Goal: Information Seeking & Learning: Learn about a topic

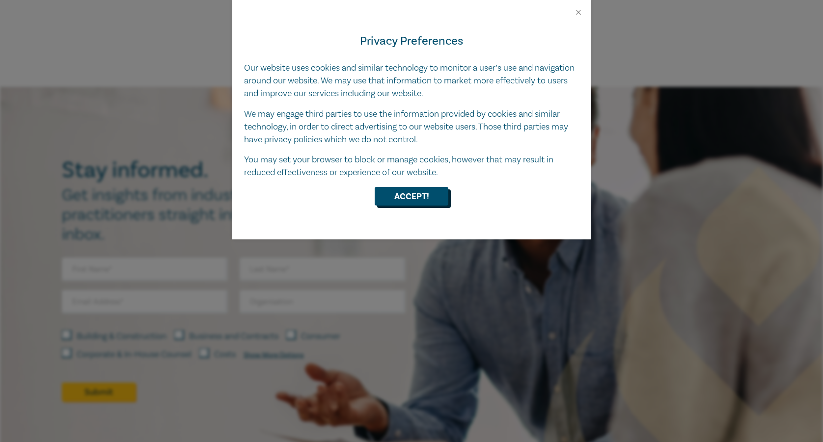
click at [433, 199] on button "Accept!" at bounding box center [412, 196] width 74 height 19
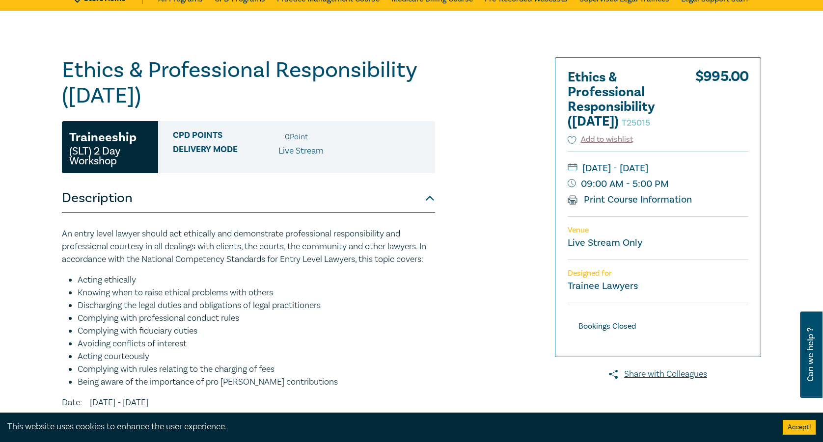
scroll to position [40, 0]
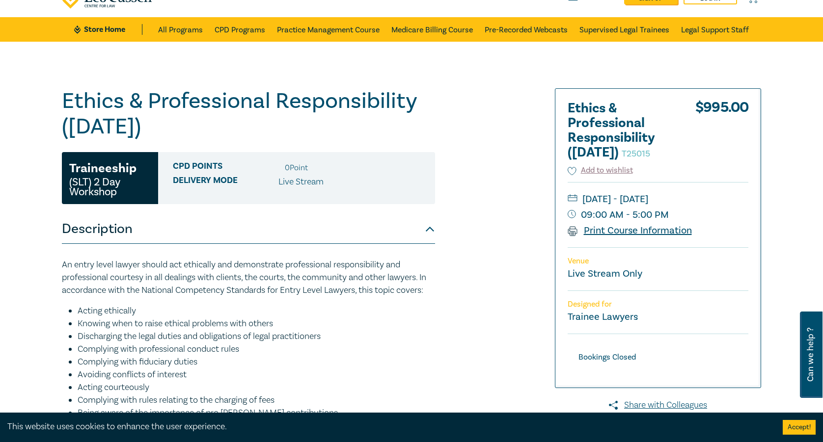
click at [647, 237] on link "Print Course Information" at bounding box center [630, 230] width 124 height 13
click at [243, 26] on link "CPD Programs" at bounding box center [240, 29] width 51 height 25
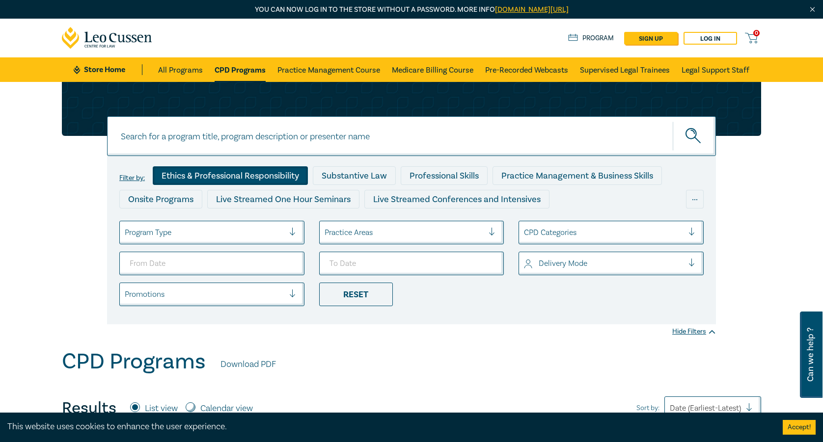
click at [250, 180] on div "Ethics & Professional Responsibility" at bounding box center [230, 175] width 155 height 19
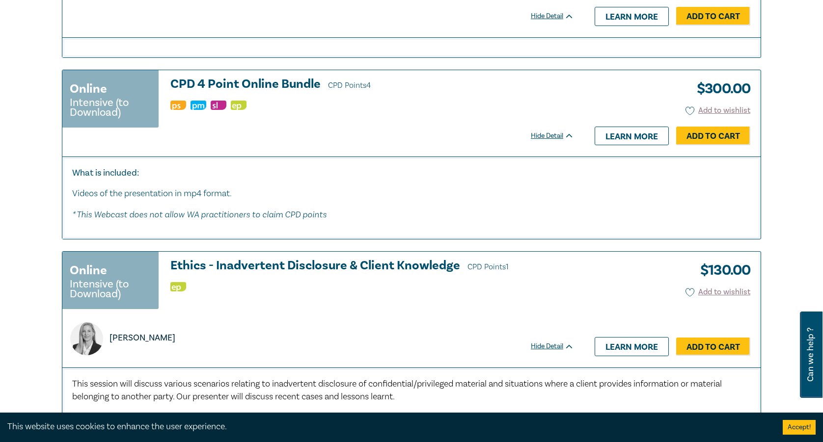
scroll to position [2651, 0]
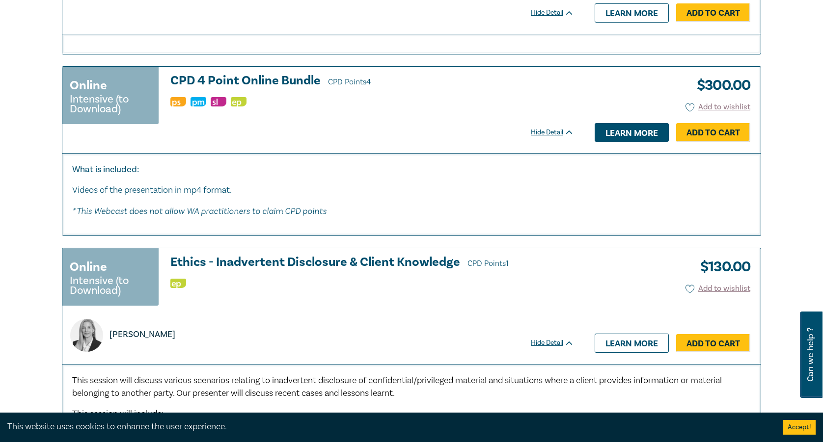
click at [619, 140] on link "Learn more" at bounding box center [632, 132] width 74 height 19
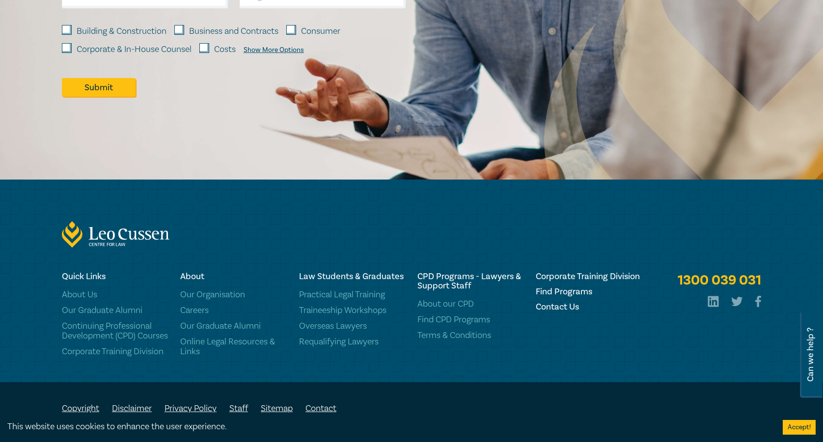
scroll to position [944, 0]
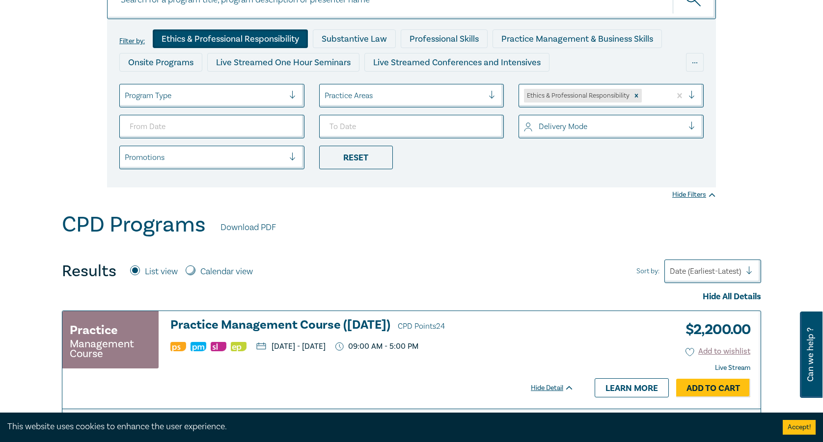
scroll to position [137, 0]
click at [698, 123] on div at bounding box center [695, 126] width 15 height 10
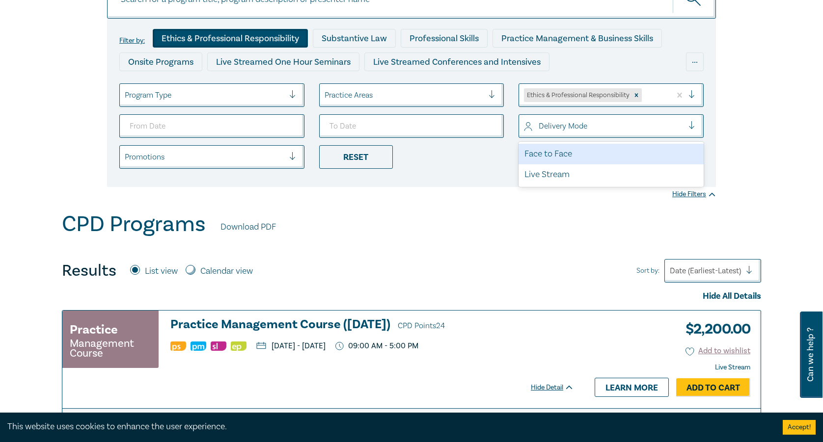
click at [701, 143] on div "Face to Face Live Stream" at bounding box center [610, 164] width 185 height 45
click at [702, 143] on div "Face to Face Live Stream" at bounding box center [610, 164] width 185 height 45
click at [729, 131] on div "Filter by: Ethics & Professional Responsibility Substantive Law Professional Sk…" at bounding box center [411, 66] width 711 height 243
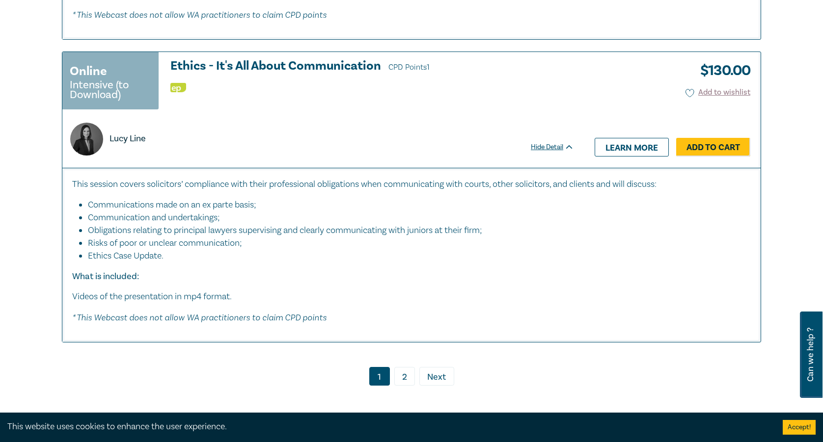
scroll to position [3839, 0]
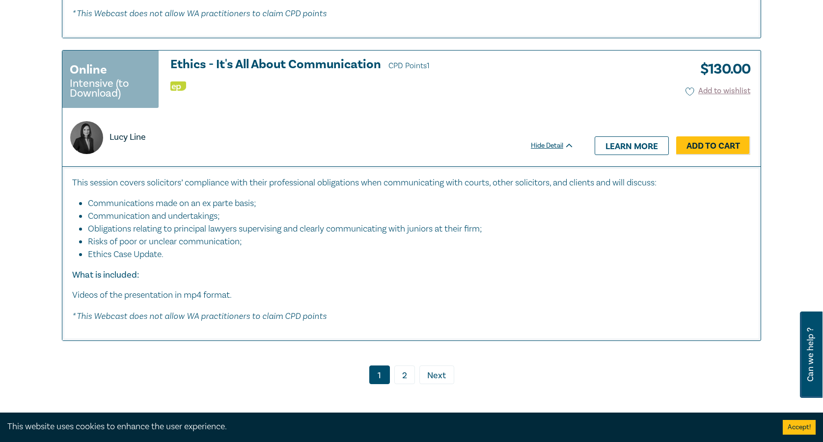
click at [406, 371] on link "2" at bounding box center [404, 375] width 21 height 19
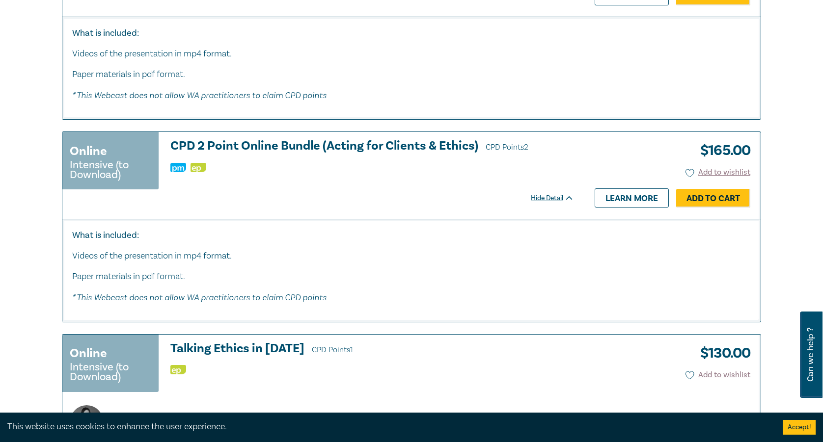
scroll to position [526, 0]
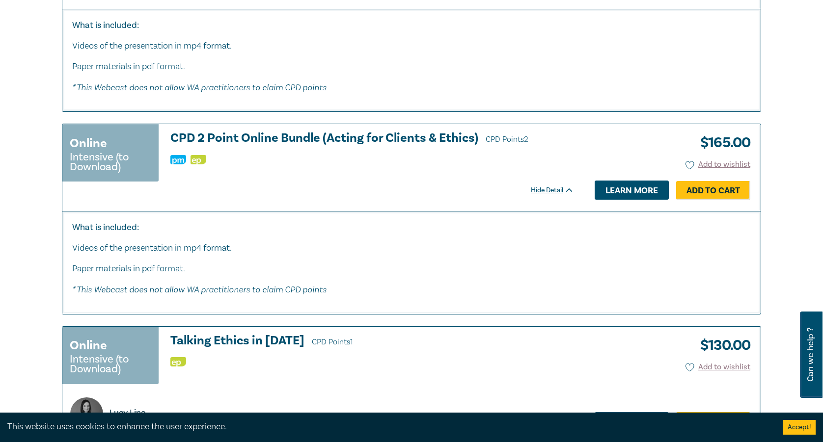
click at [646, 188] on link "Learn more" at bounding box center [632, 190] width 74 height 19
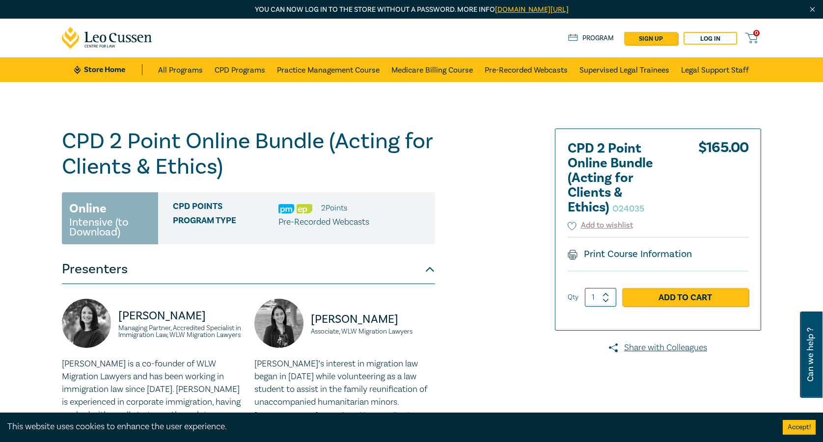
click at [502, 293] on div "CPD 2 Point Online Bundle (Acting for Clients & Ethics) O24035 Online Intensive…" at bounding box center [293, 411] width 474 height 564
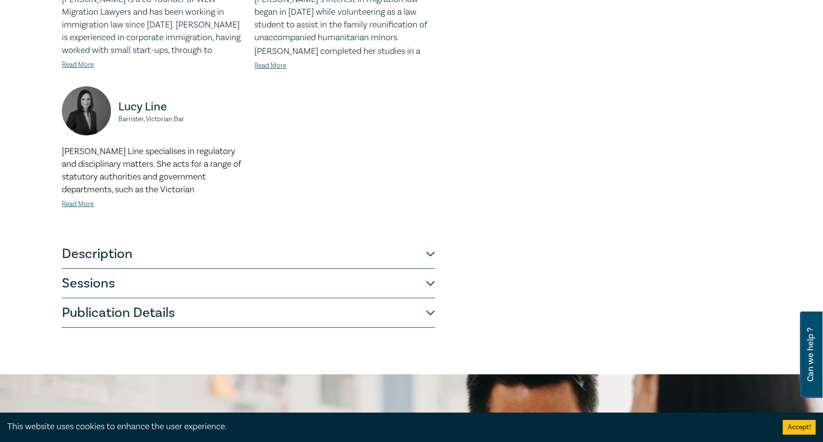
scroll to position [365, 0]
click at [428, 258] on button "Description" at bounding box center [248, 253] width 373 height 29
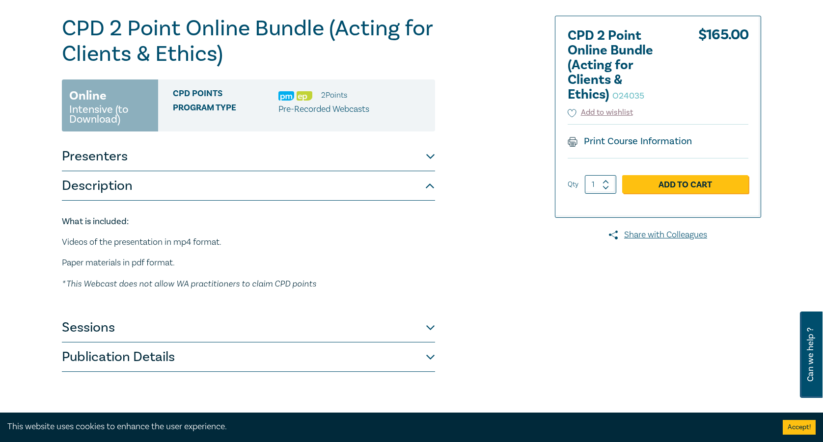
scroll to position [112, 0]
click at [432, 156] on button "Presenters" at bounding box center [248, 156] width 373 height 29
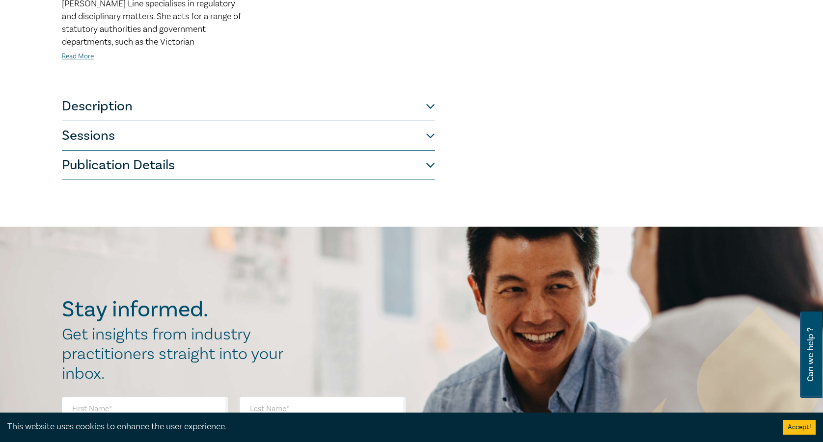
scroll to position [515, 0]
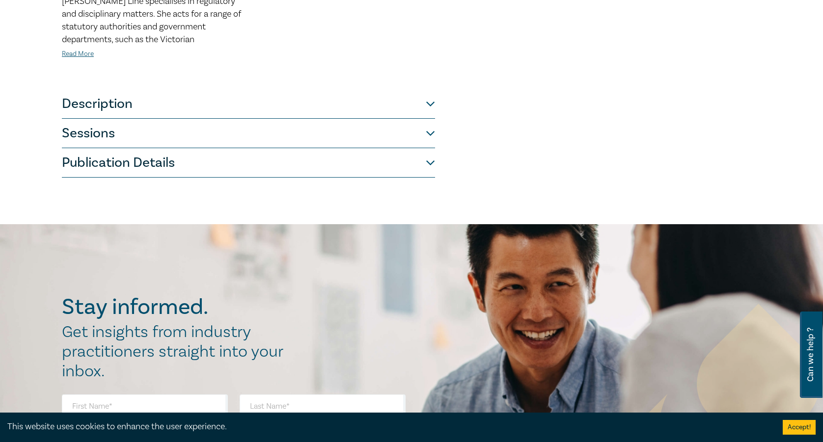
click at [434, 135] on button "Sessions" at bounding box center [248, 133] width 373 height 29
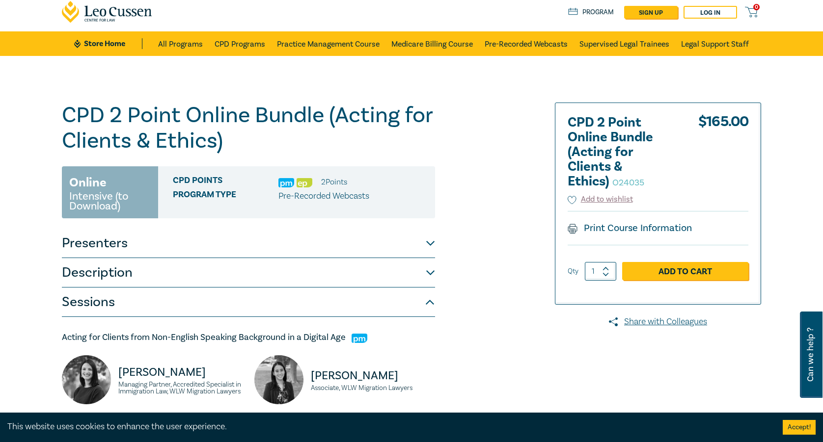
scroll to position [-2, 0]
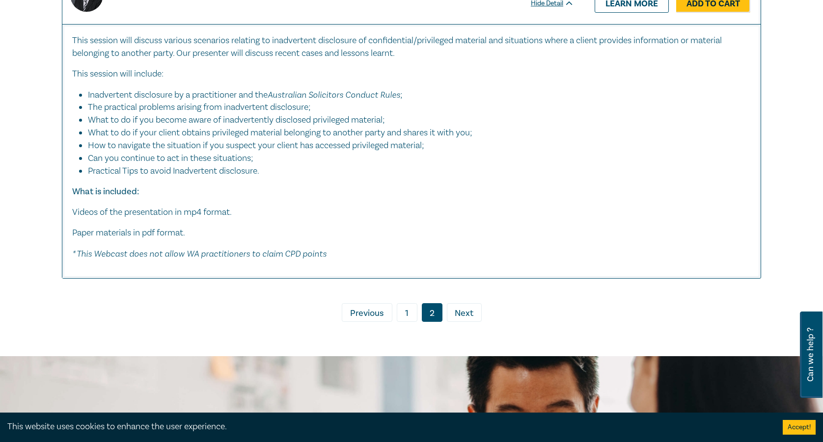
scroll to position [2071, 0]
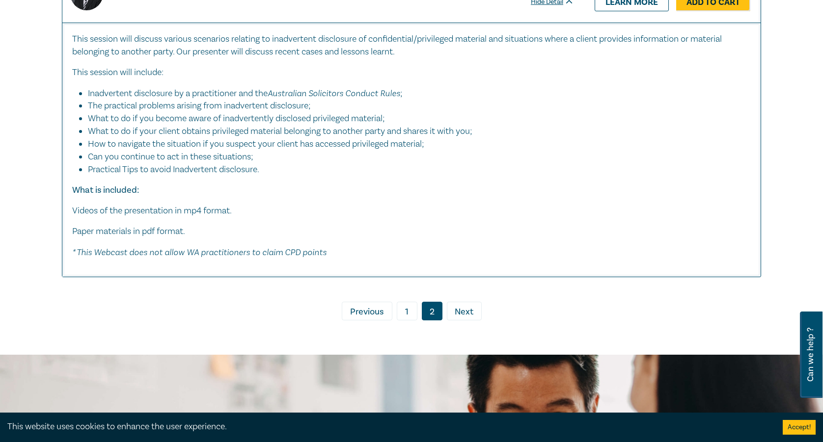
click at [464, 306] on span "Next" at bounding box center [464, 312] width 19 height 13
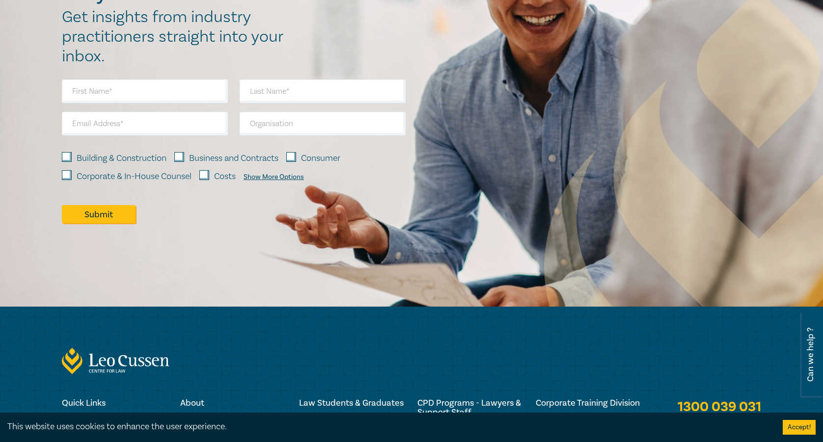
scroll to position [944, 0]
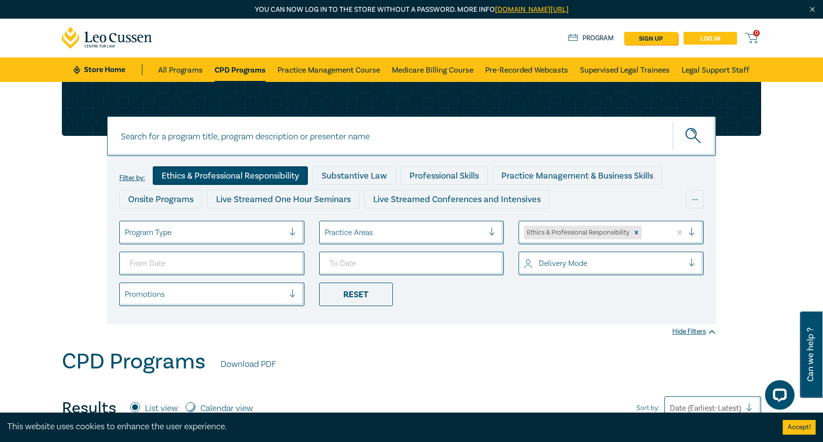
click at [706, 40] on link "Log in" at bounding box center [710, 38] width 54 height 13
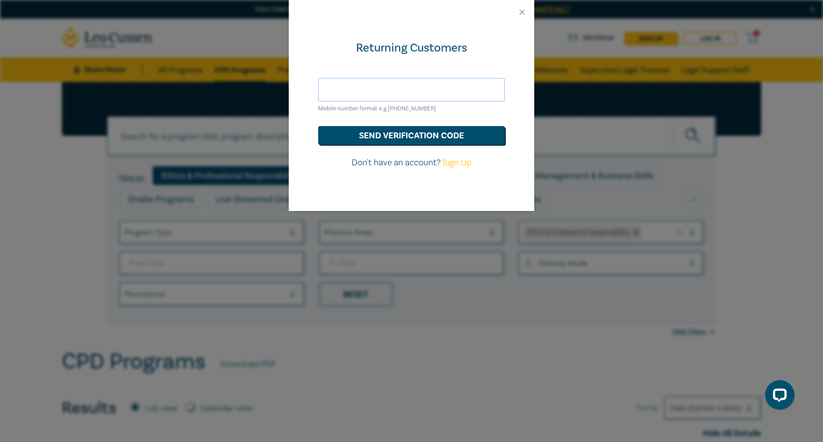
click at [444, 81] on input "text" at bounding box center [411, 90] width 187 height 24
type input "0413279447"
click at [424, 137] on button "send verification code" at bounding box center [411, 135] width 187 height 19
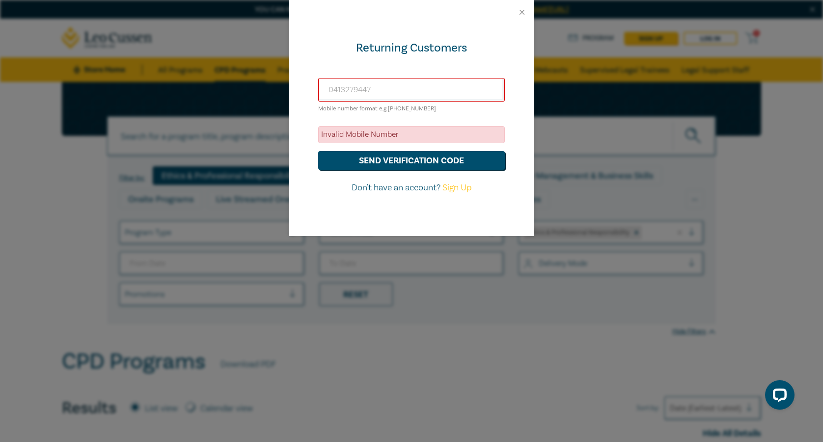
click at [566, 84] on div "Returning Customers [PHONE_NUMBER] Mobile number format e.g [PHONE_NUMBER] Inva…" at bounding box center [411, 221] width 823 height 442
click at [520, 13] on button "Close" at bounding box center [521, 12] width 9 height 9
